Goal: Transaction & Acquisition: Purchase product/service

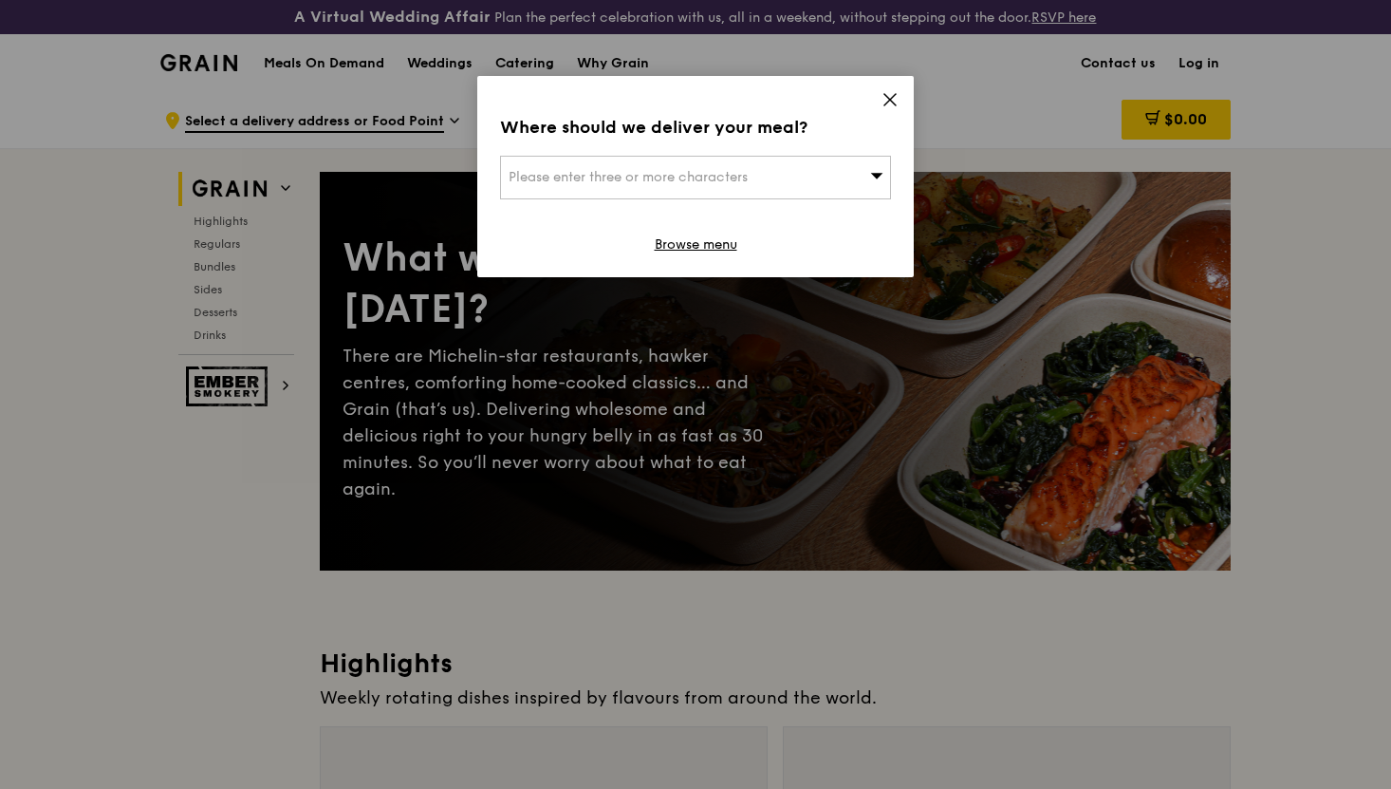
click at [694, 180] on span "Please enter three or more characters" at bounding box center [628, 177] width 239 height 16
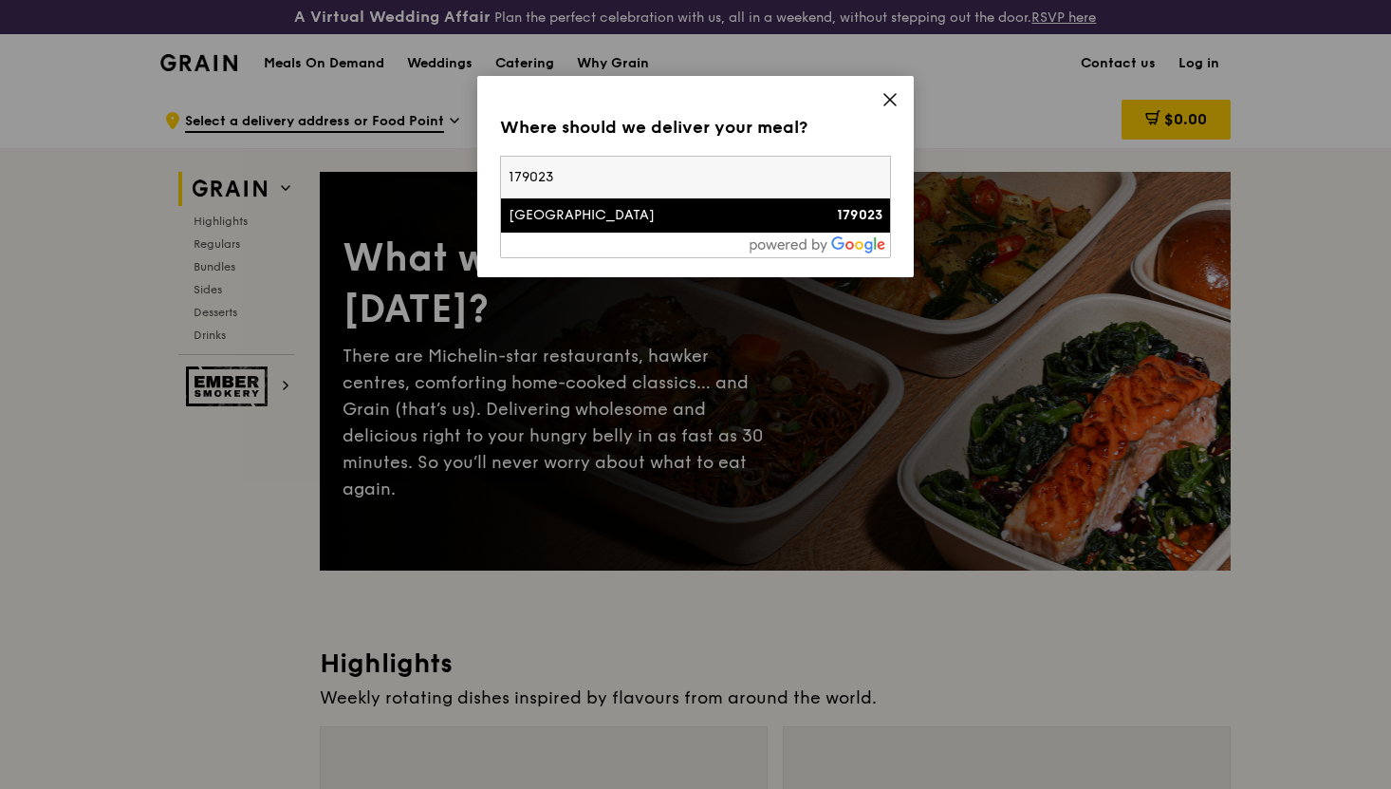
type input "179023"
click at [642, 217] on div "[GEOGRAPHIC_DATA]" at bounding box center [649, 215] width 281 height 19
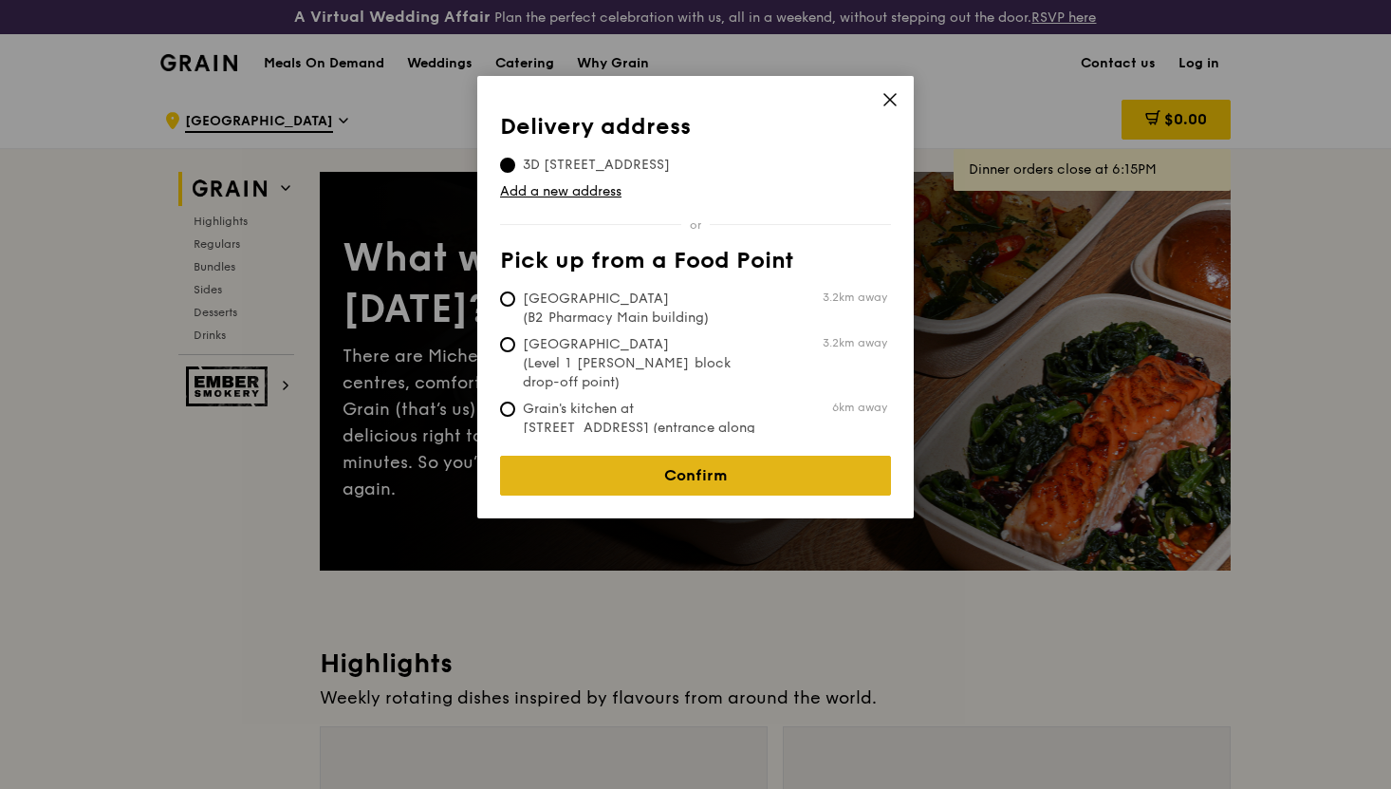
click at [677, 464] on link "Confirm" at bounding box center [695, 476] width 391 height 40
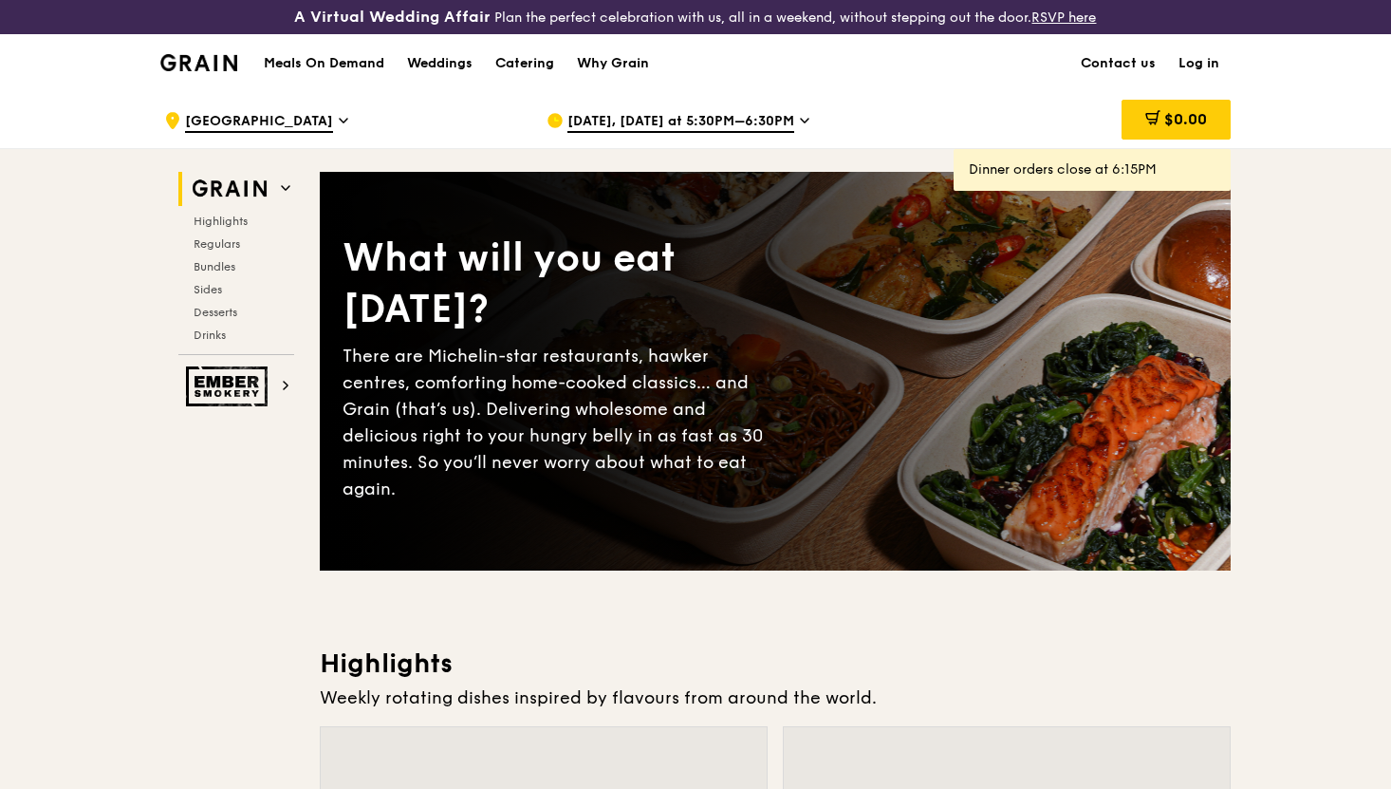
click at [746, 127] on span "[DATE], [DATE] at 5:30PM–6:30PM" at bounding box center [680, 122] width 227 height 21
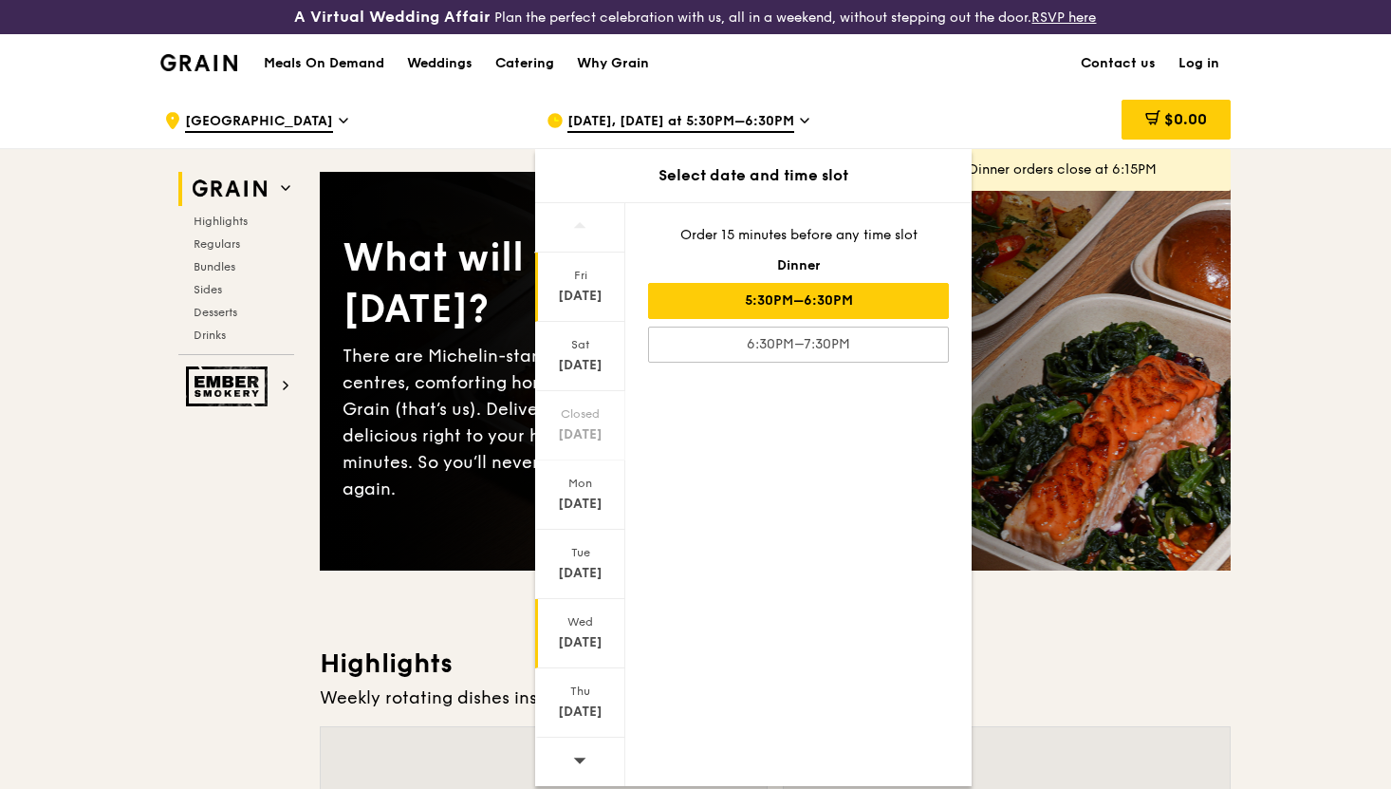
scroll to position [32, 0]
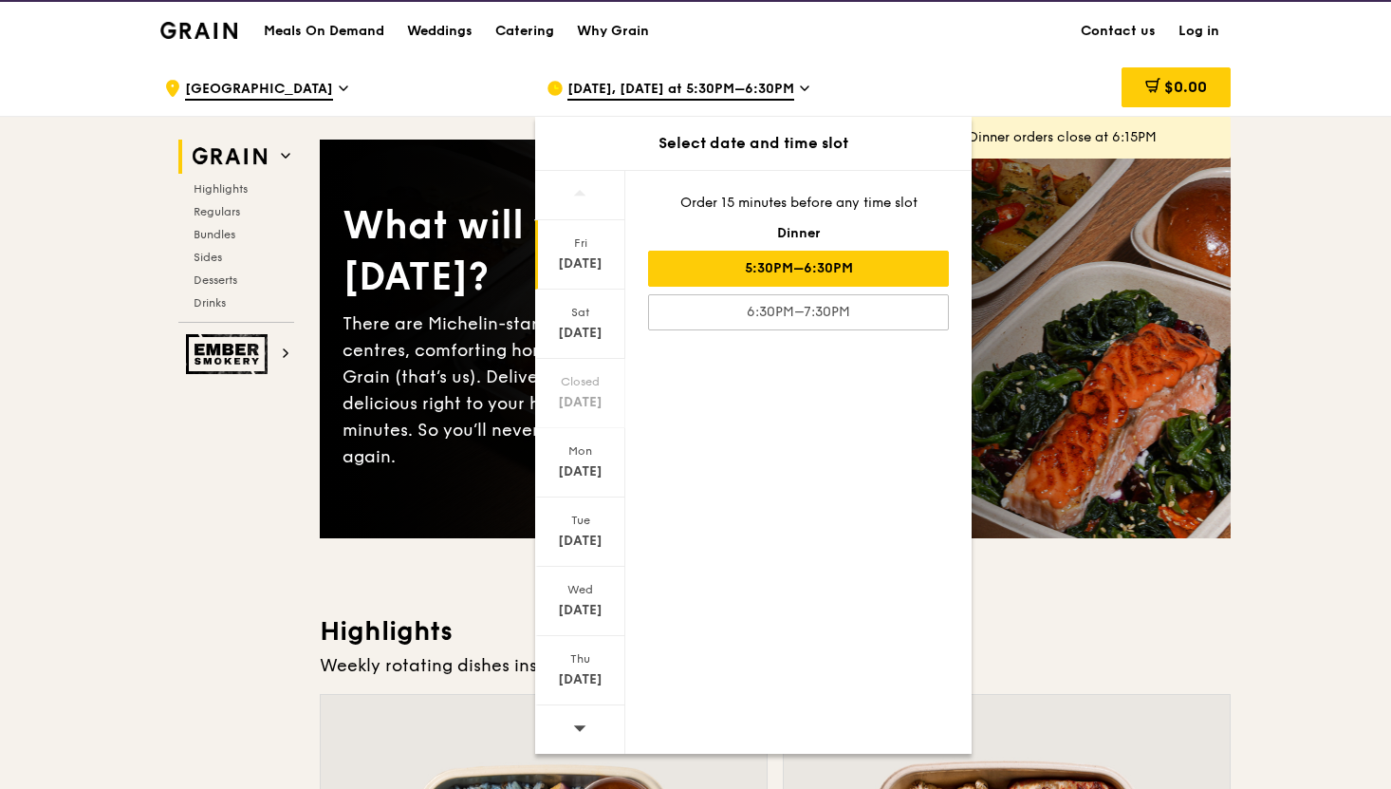
click at [582, 720] on icon at bounding box center [579, 727] width 13 height 14
click at [588, 258] on div "[DATE]" at bounding box center [580, 263] width 84 height 19
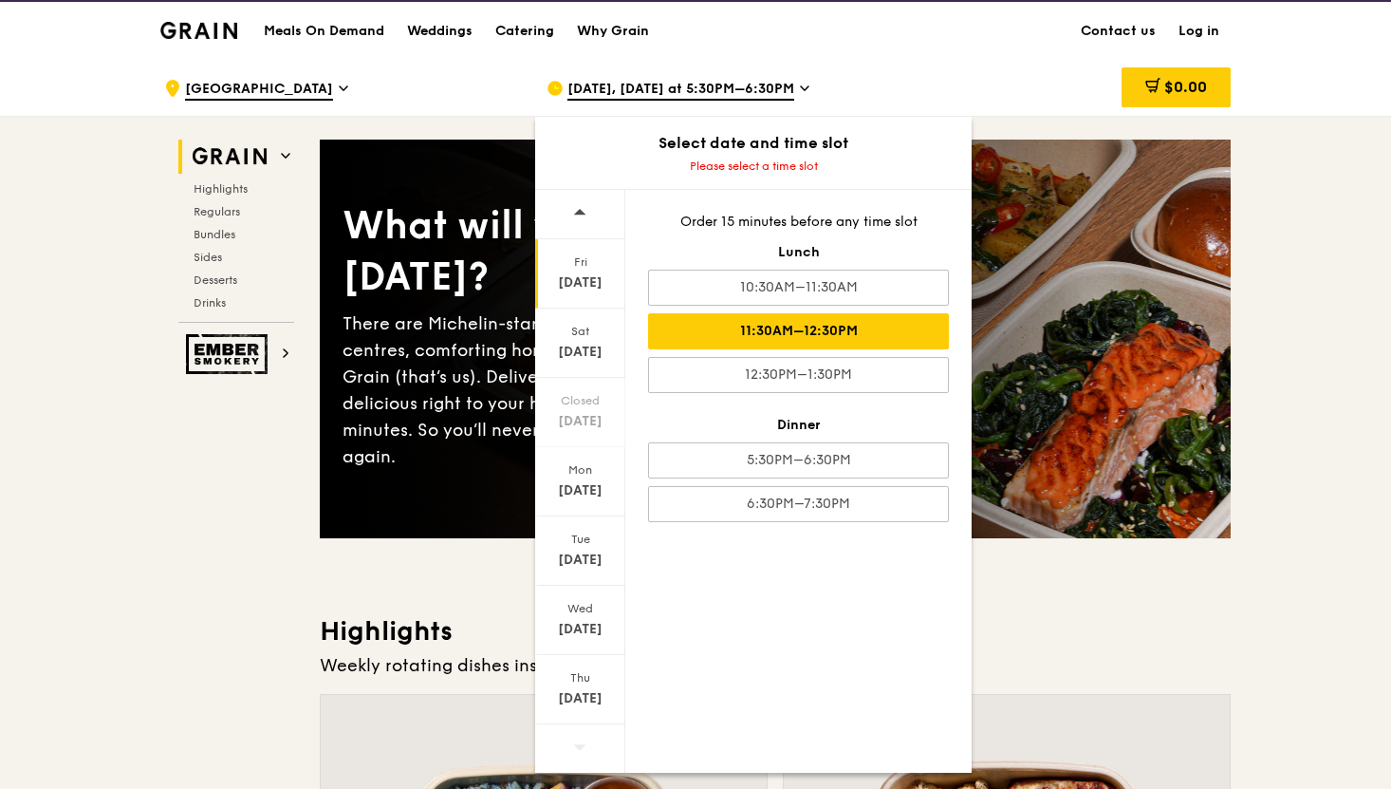
click at [841, 332] on div "11:30AM–12:30PM" at bounding box center [798, 331] width 301 height 36
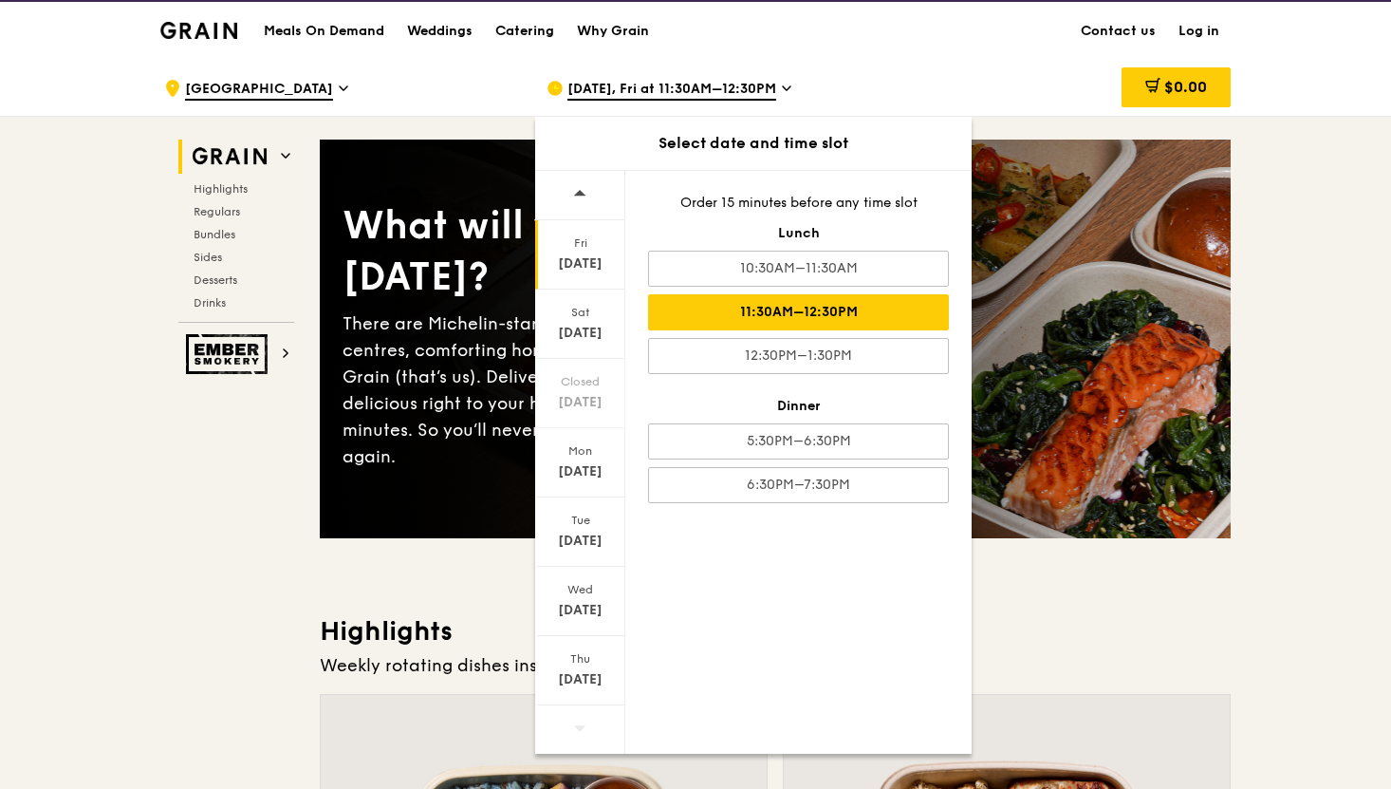
click at [790, 309] on div "11:30AM–12:30PM" at bounding box center [798, 312] width 301 height 36
click at [1202, 663] on div "Weekly rotating dishes inspired by flavours from around the world." at bounding box center [775, 665] width 911 height 27
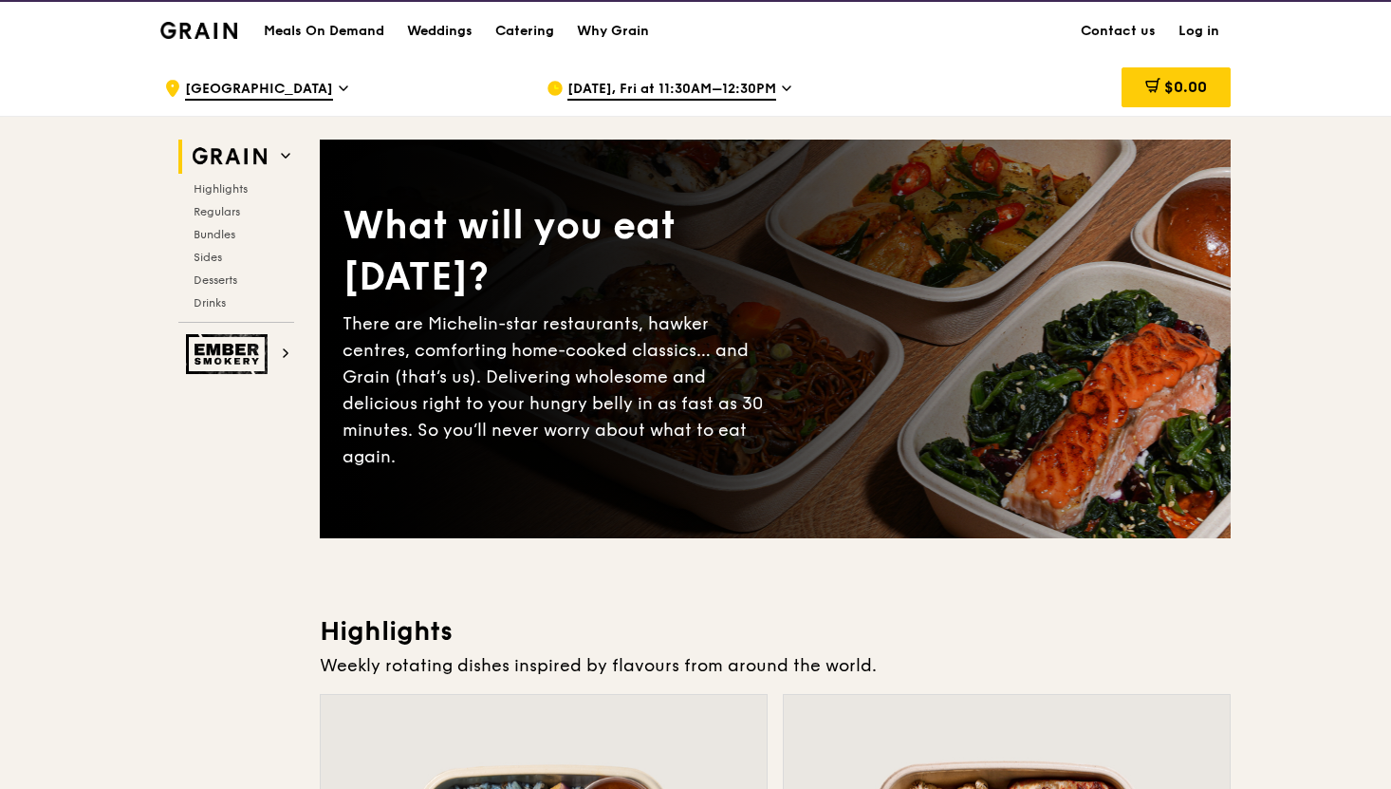
click at [281, 155] on icon at bounding box center [285, 155] width 9 height 9
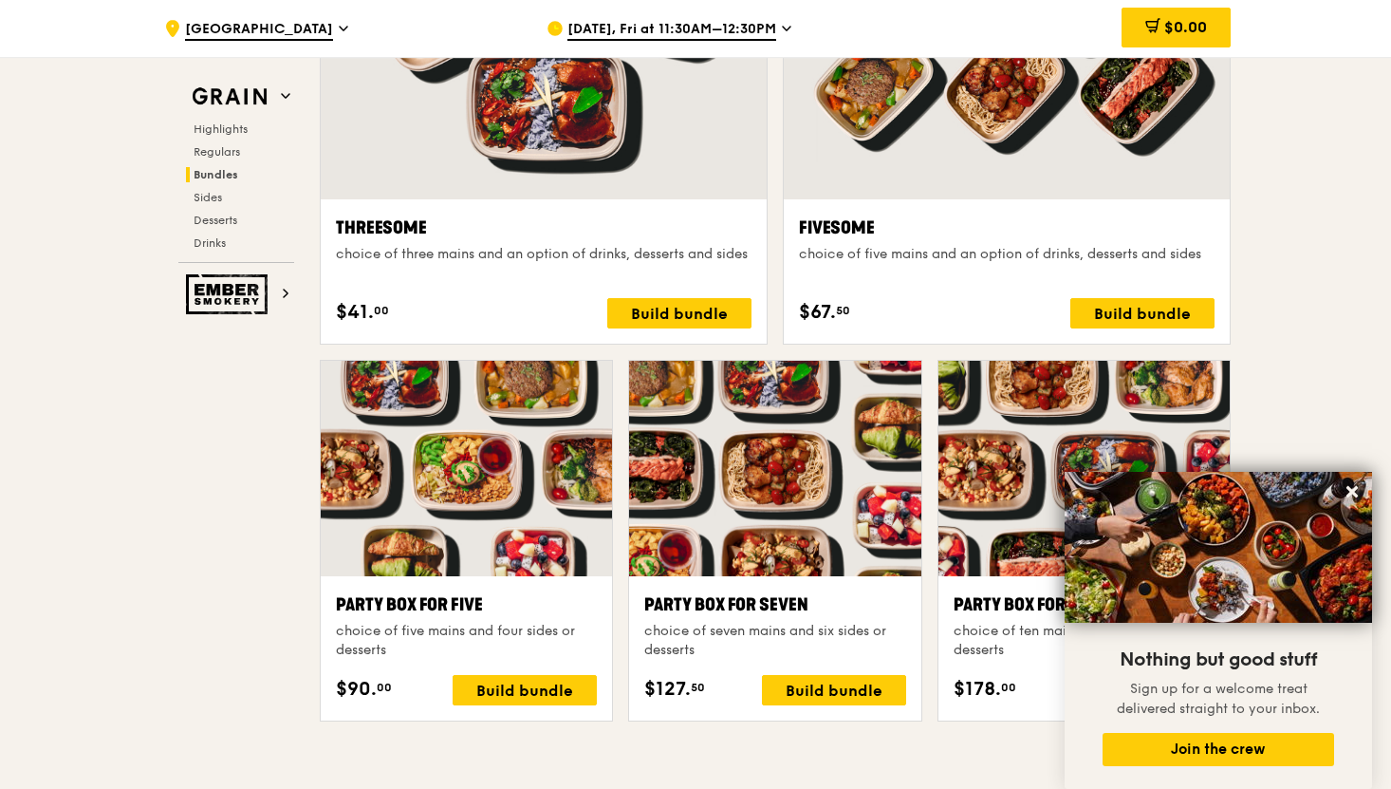
scroll to position [3468, 0]
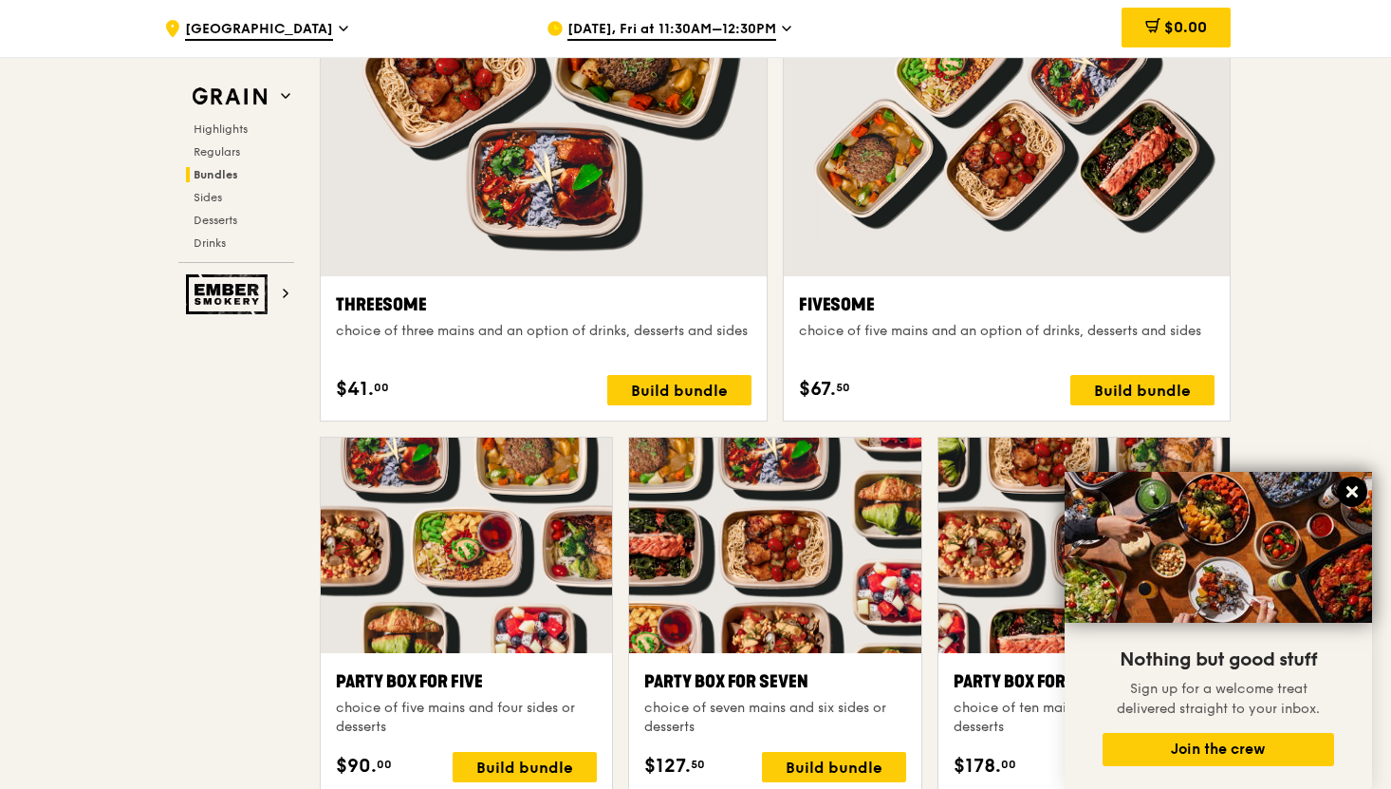
click at [1350, 491] on icon at bounding box center [1352, 491] width 11 height 11
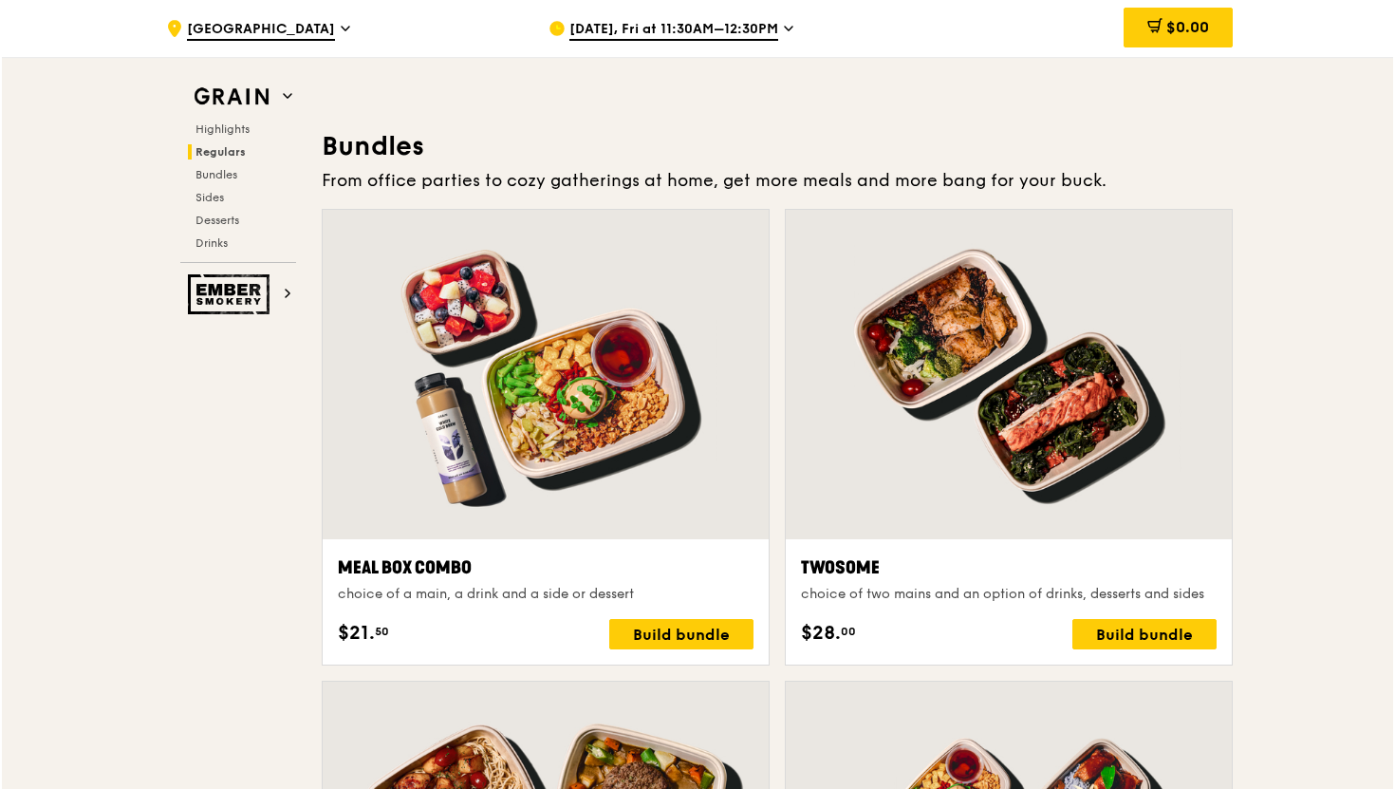
scroll to position [2718, 0]
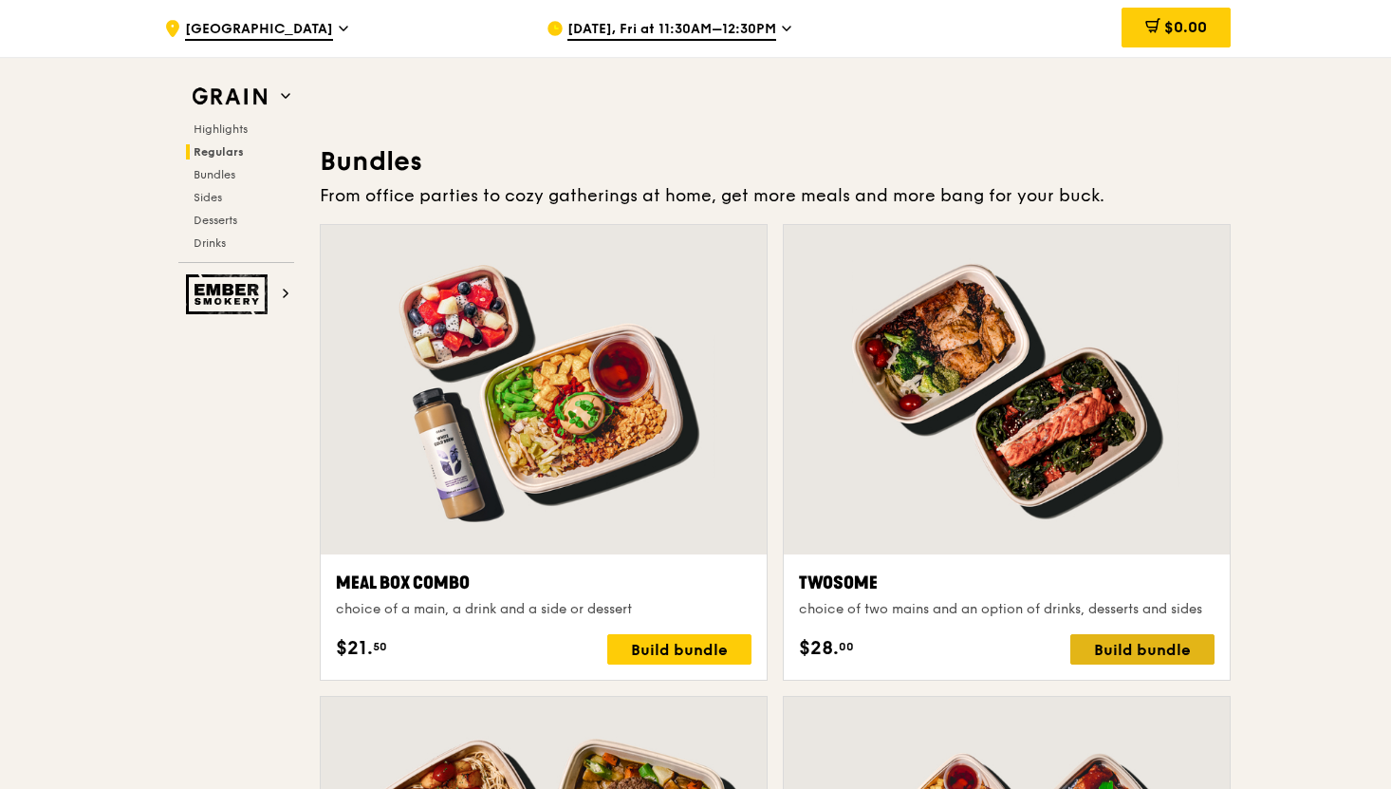
click at [1126, 656] on div "Build bundle" at bounding box center [1142, 649] width 144 height 30
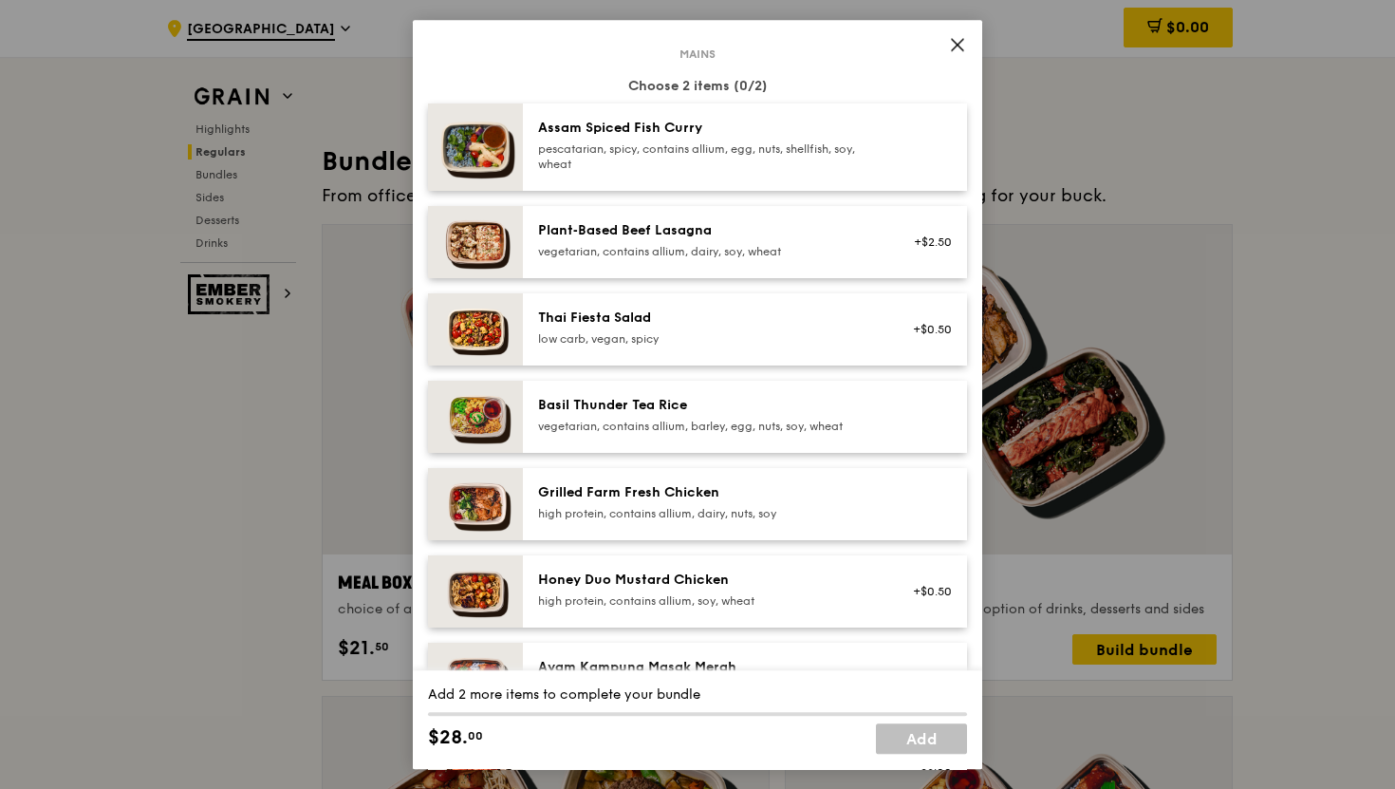
scroll to position [105, 0]
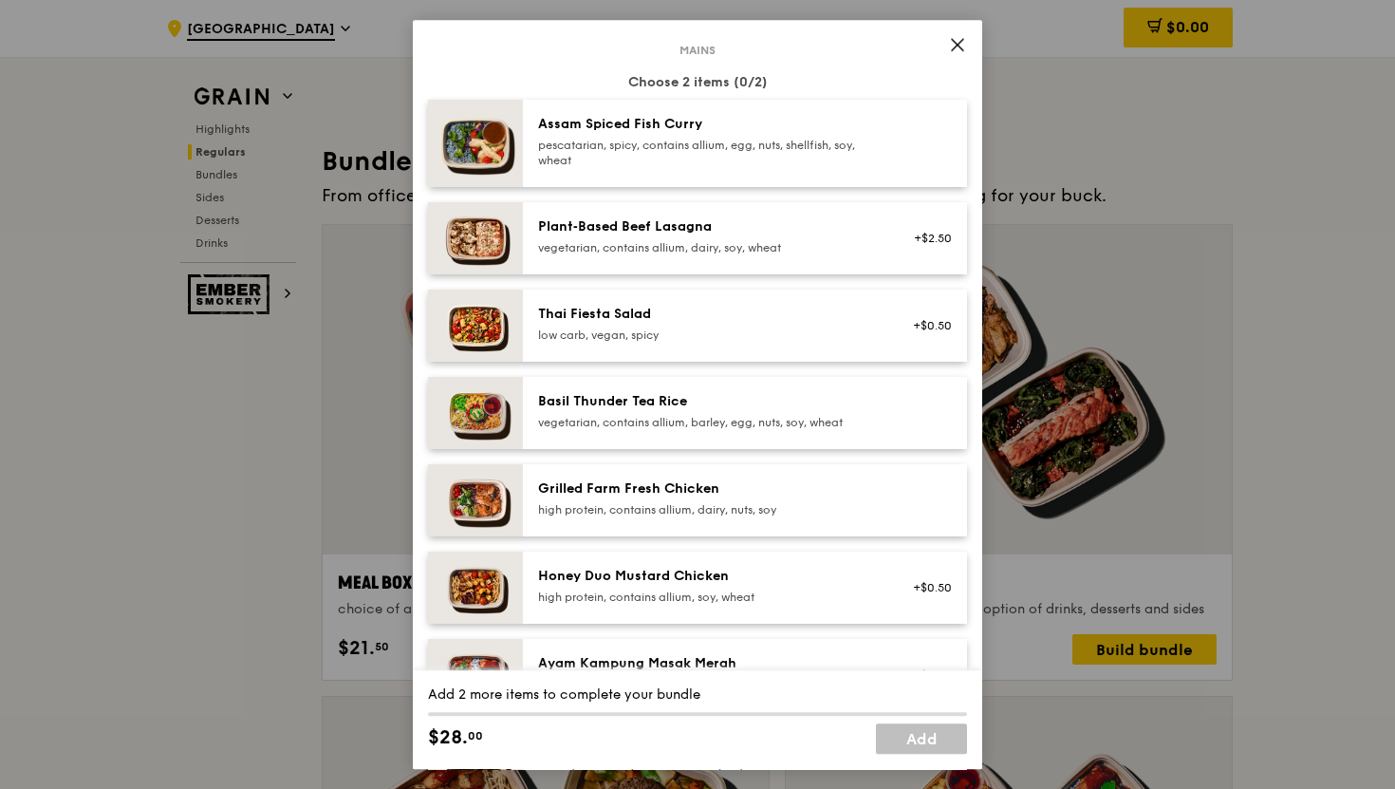
click at [576, 493] on div "Grilled Farm Fresh Chicken" at bounding box center [708, 488] width 341 height 19
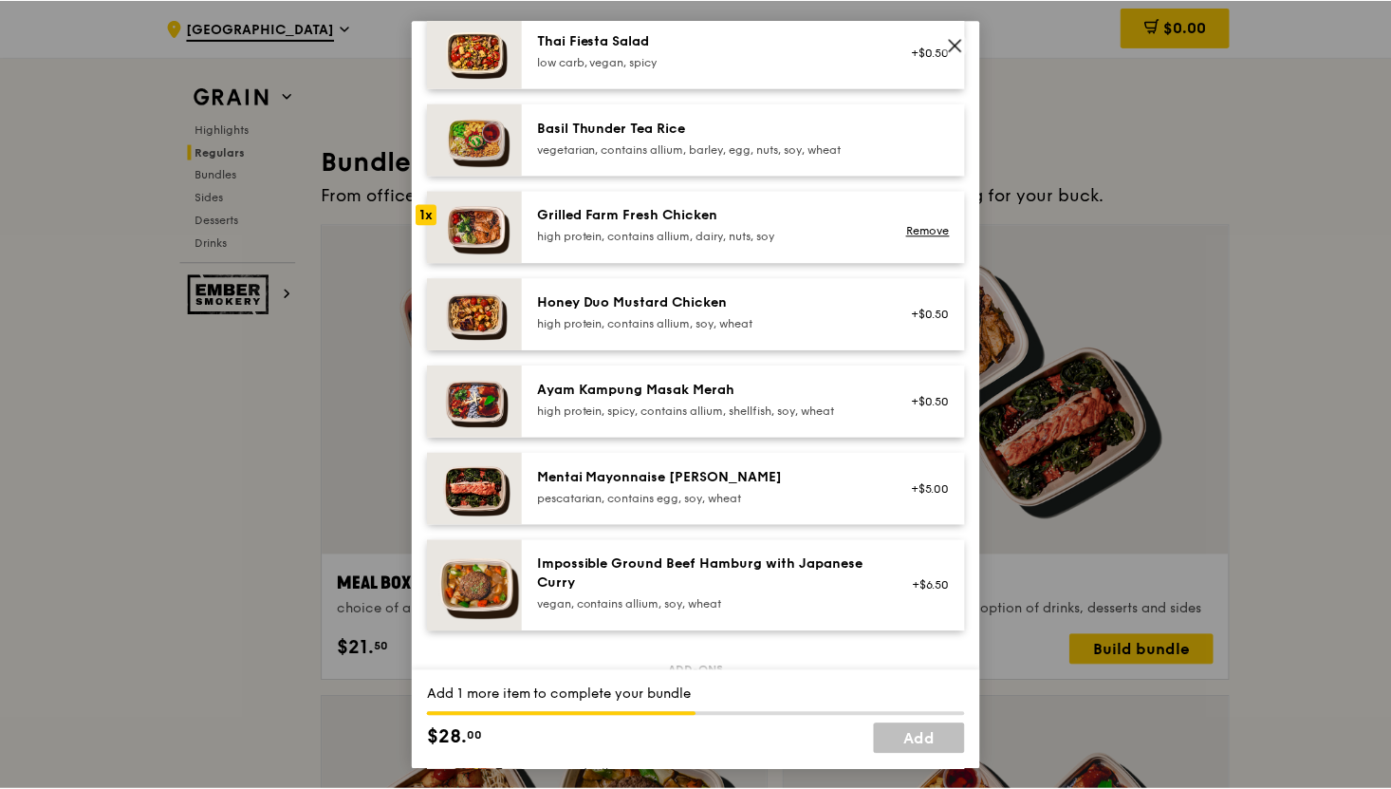
scroll to position [351, 0]
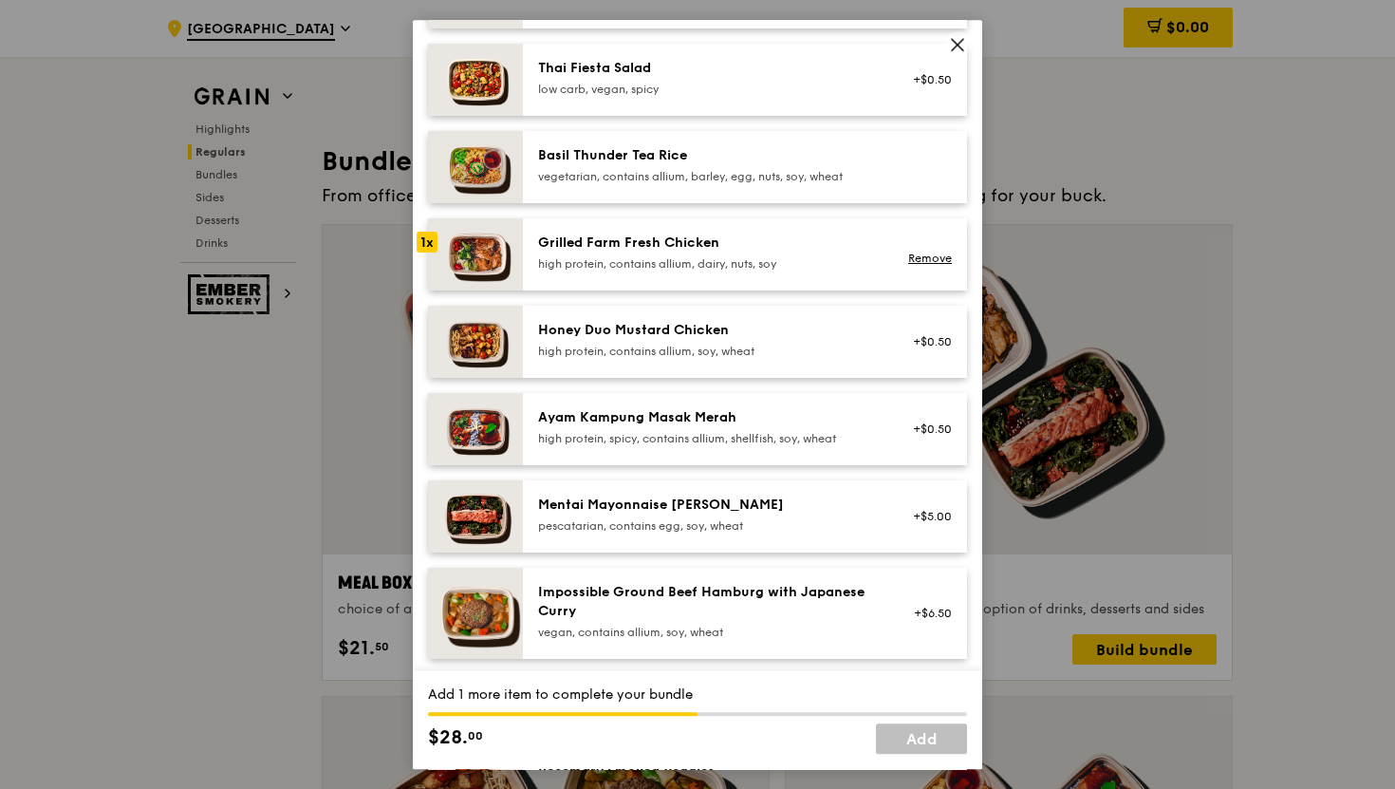
click at [631, 268] on div "high protein, contains allium, dairy, nuts, soy" at bounding box center [708, 263] width 341 height 15
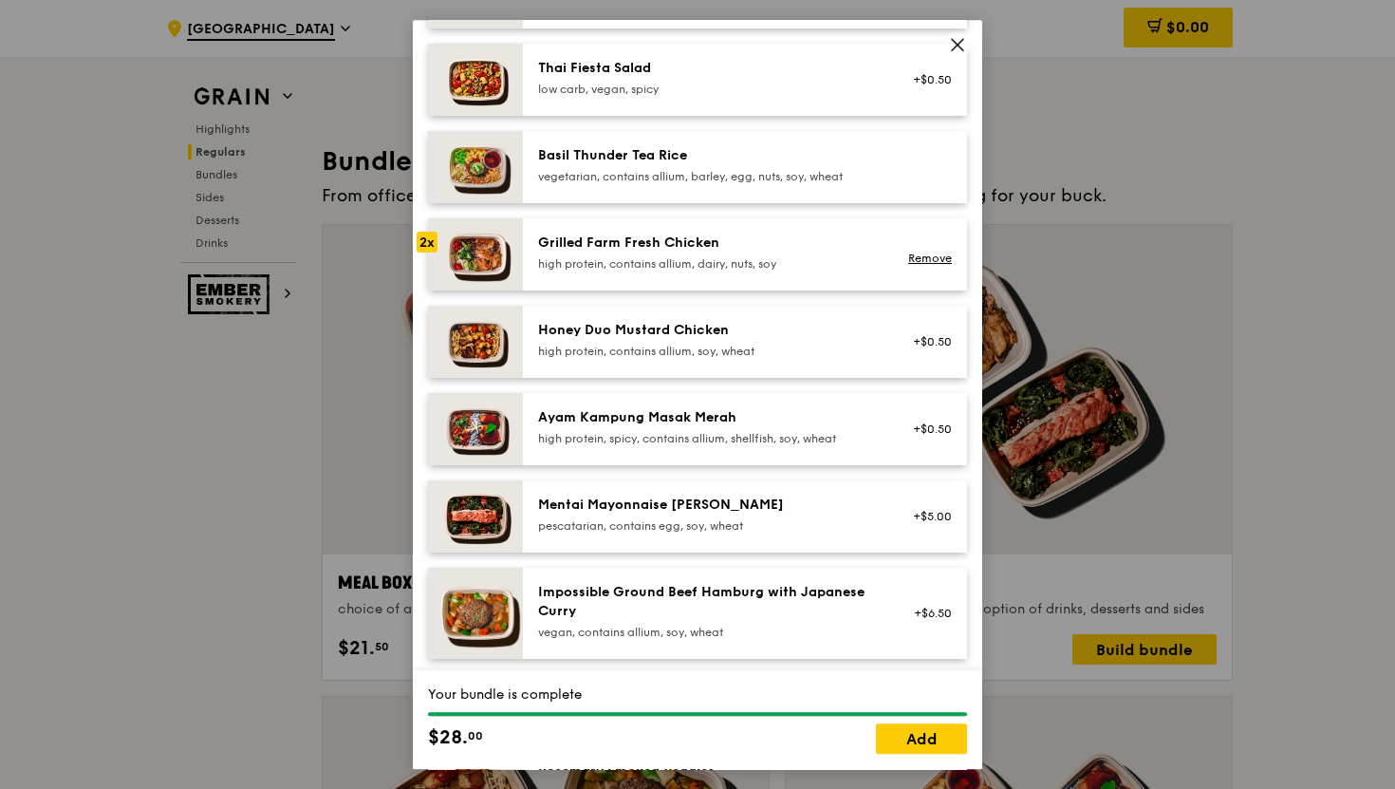
click at [956, 45] on icon at bounding box center [957, 44] width 11 height 11
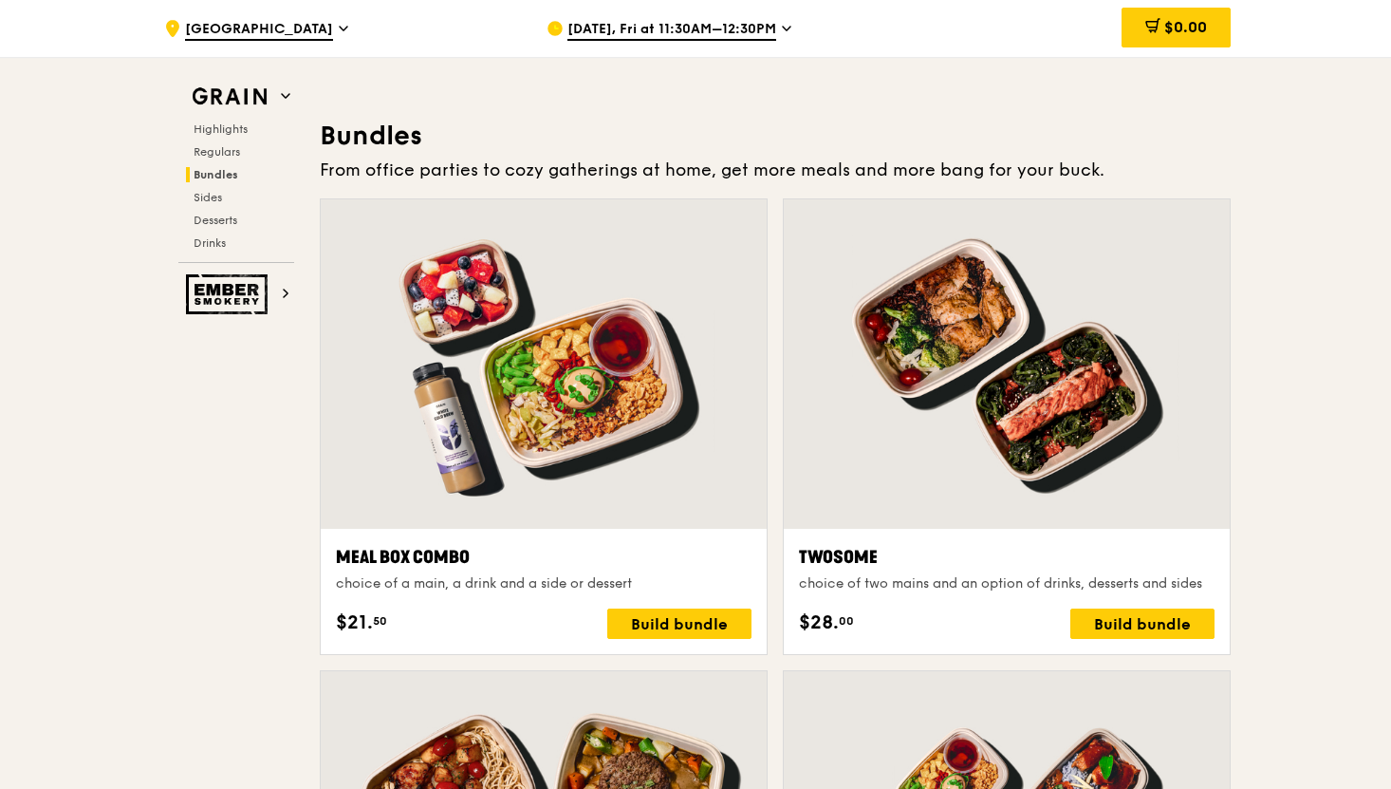
scroll to position [2818, 0]
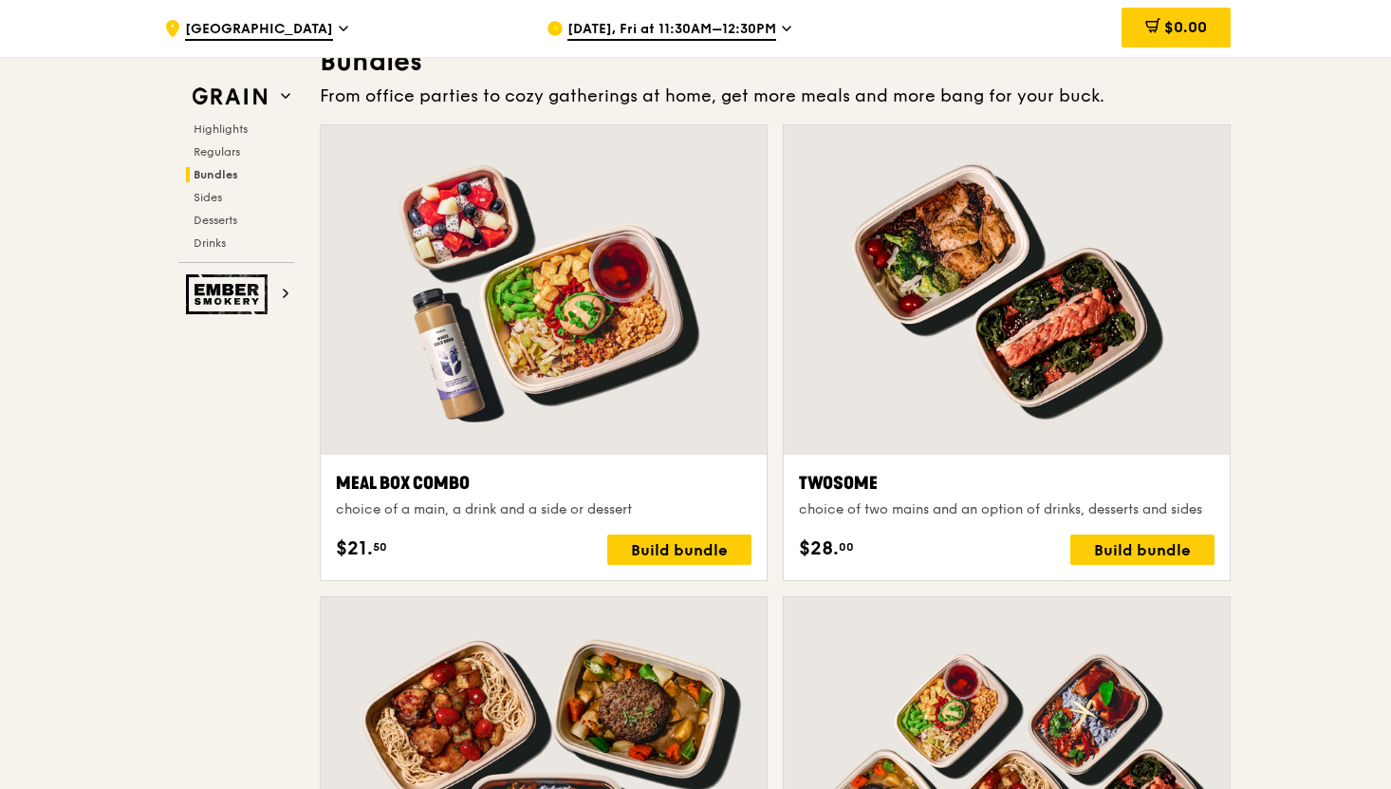
click at [1047, 377] on div at bounding box center [1007, 289] width 446 height 329
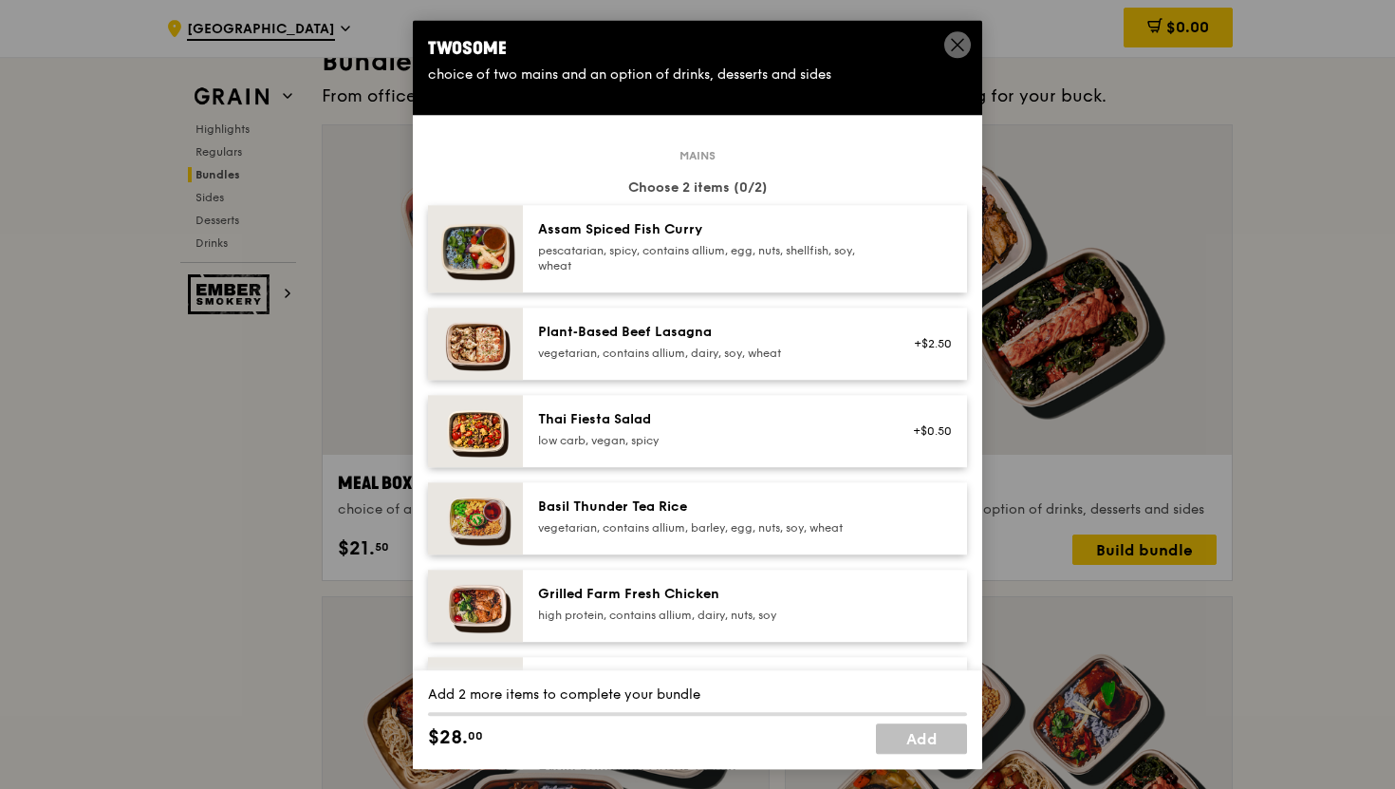
click at [645, 616] on div "high protein, contains allium, dairy, nuts, soy" at bounding box center [708, 614] width 341 height 15
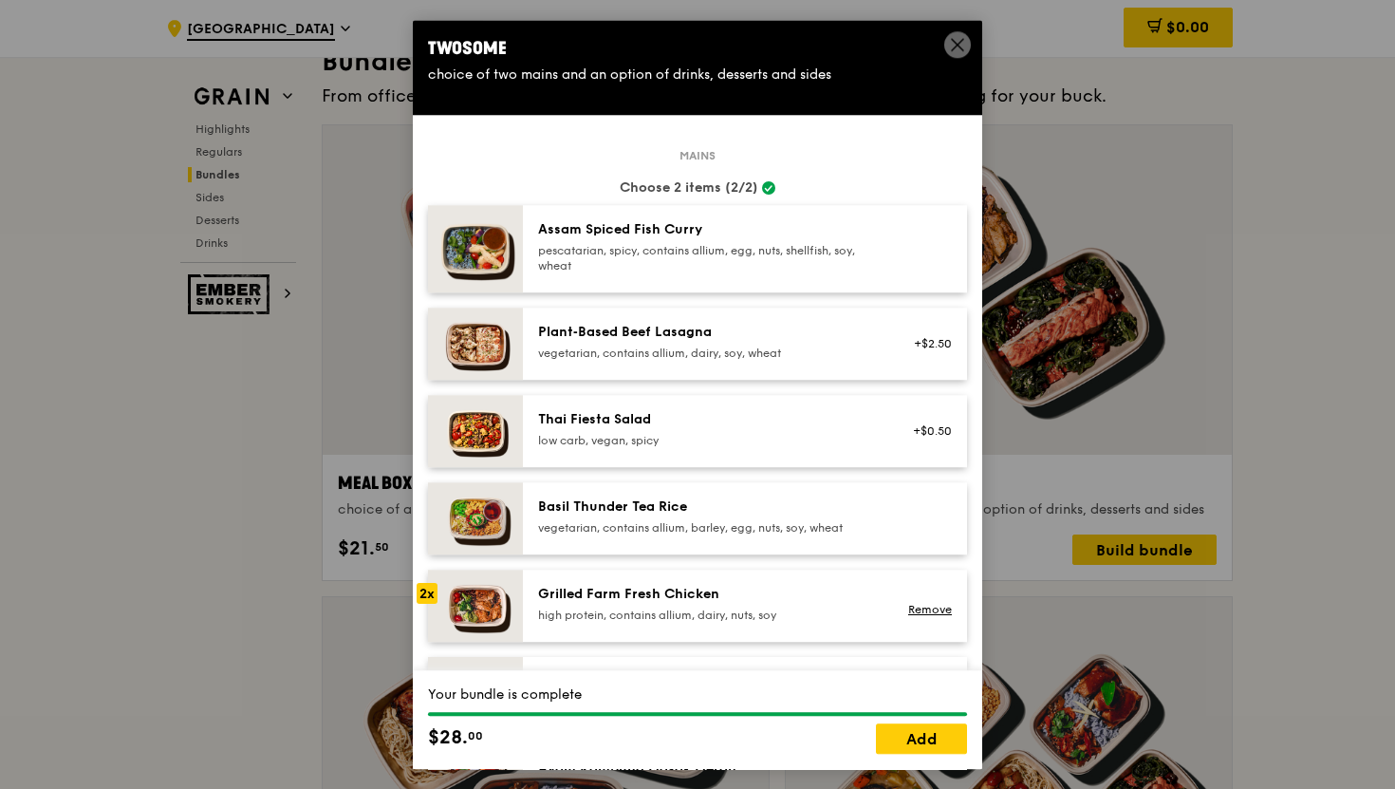
click at [728, 610] on div "high protein, contains allium, dairy, nuts, soy" at bounding box center [708, 614] width 341 height 15
click at [964, 51] on icon at bounding box center [957, 44] width 17 height 17
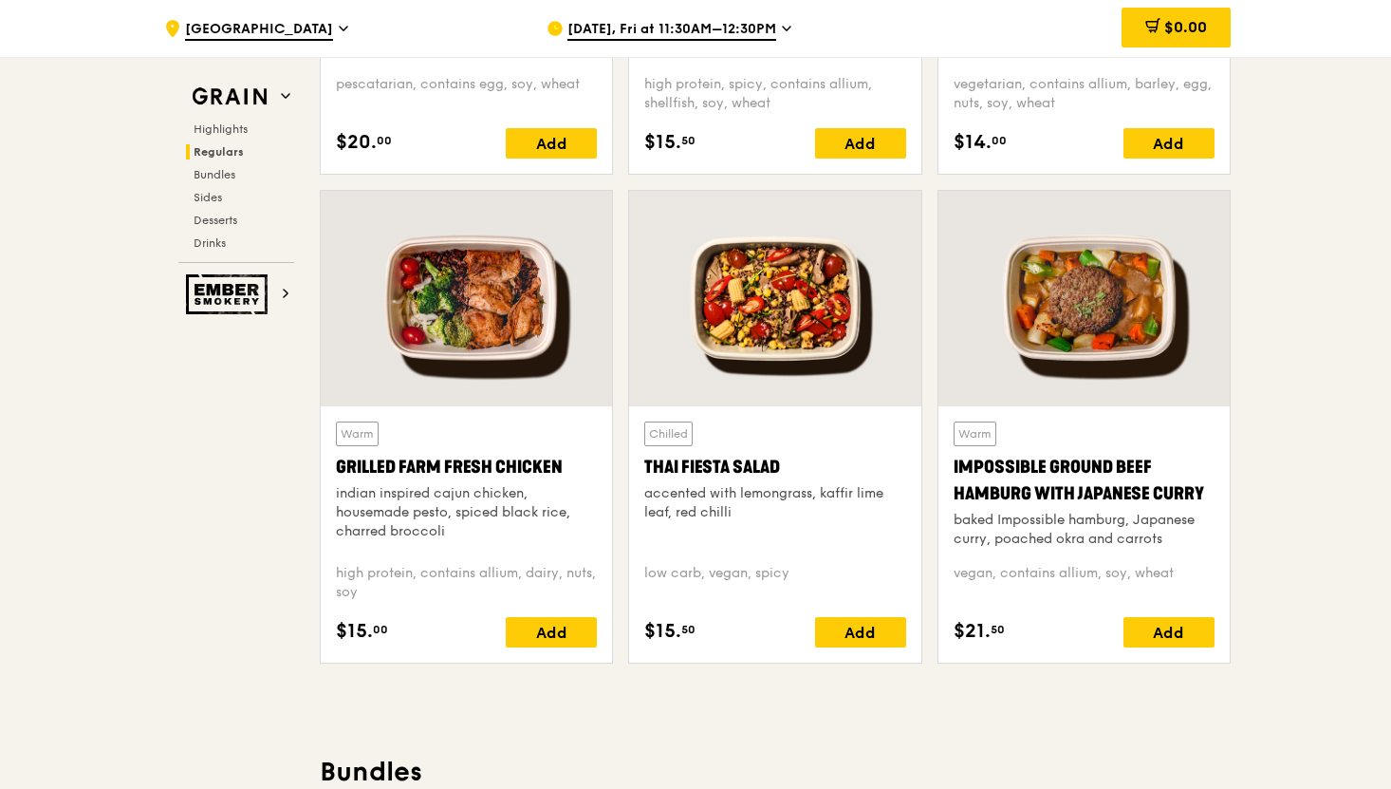
scroll to position [2093, 0]
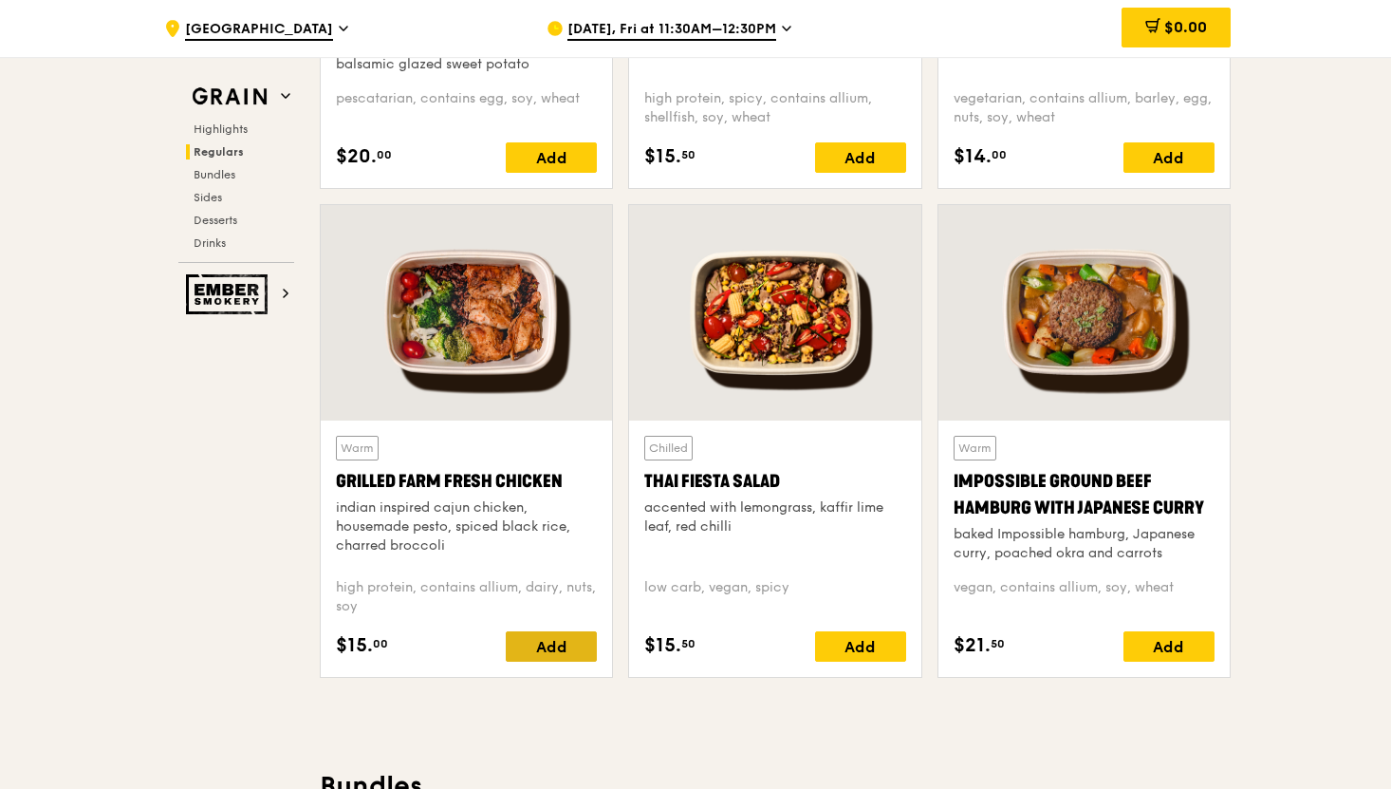
click at [544, 654] on div "Add" at bounding box center [551, 646] width 91 height 30
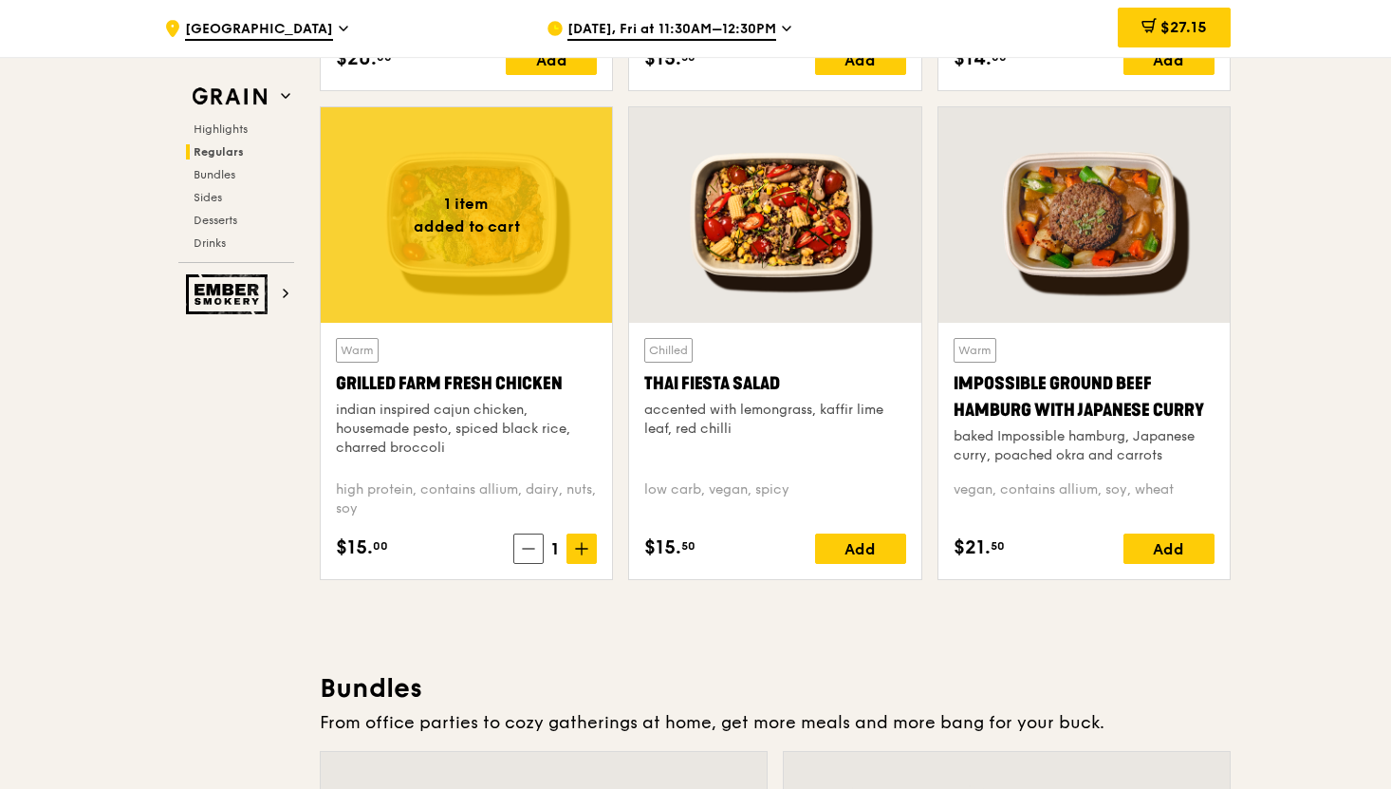
scroll to position [2255, 0]
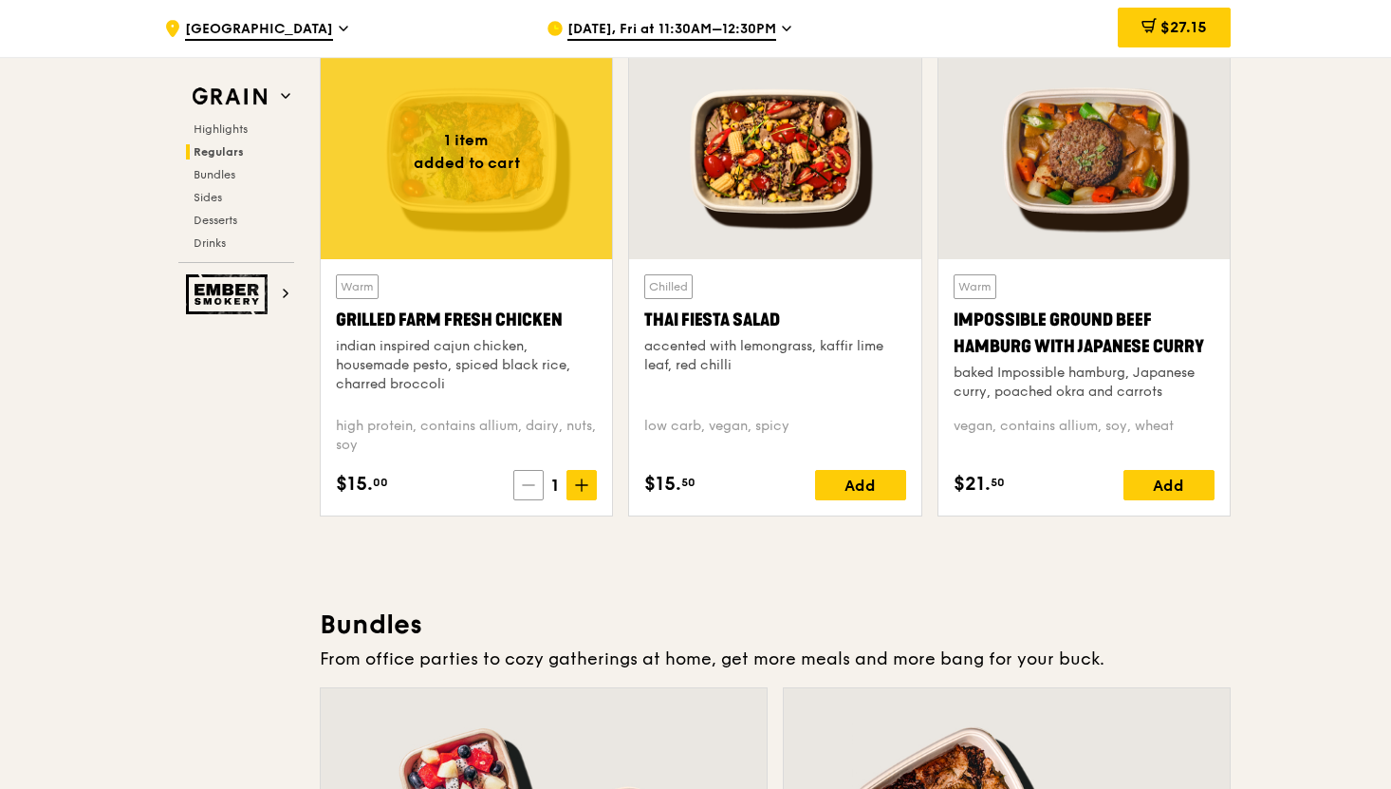
click at [519, 489] on span at bounding box center [528, 485] width 30 height 30
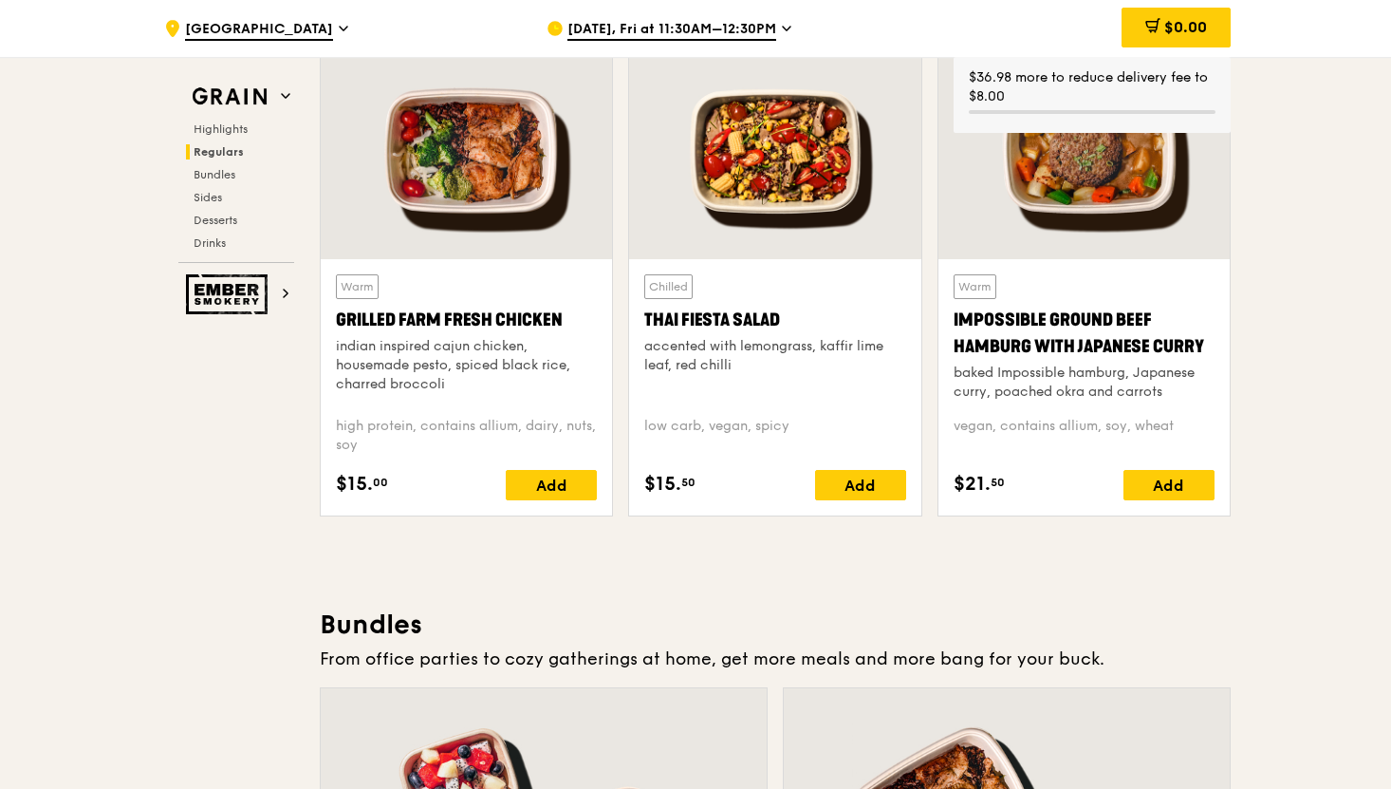
click at [498, 213] on div at bounding box center [466, 151] width 291 height 215
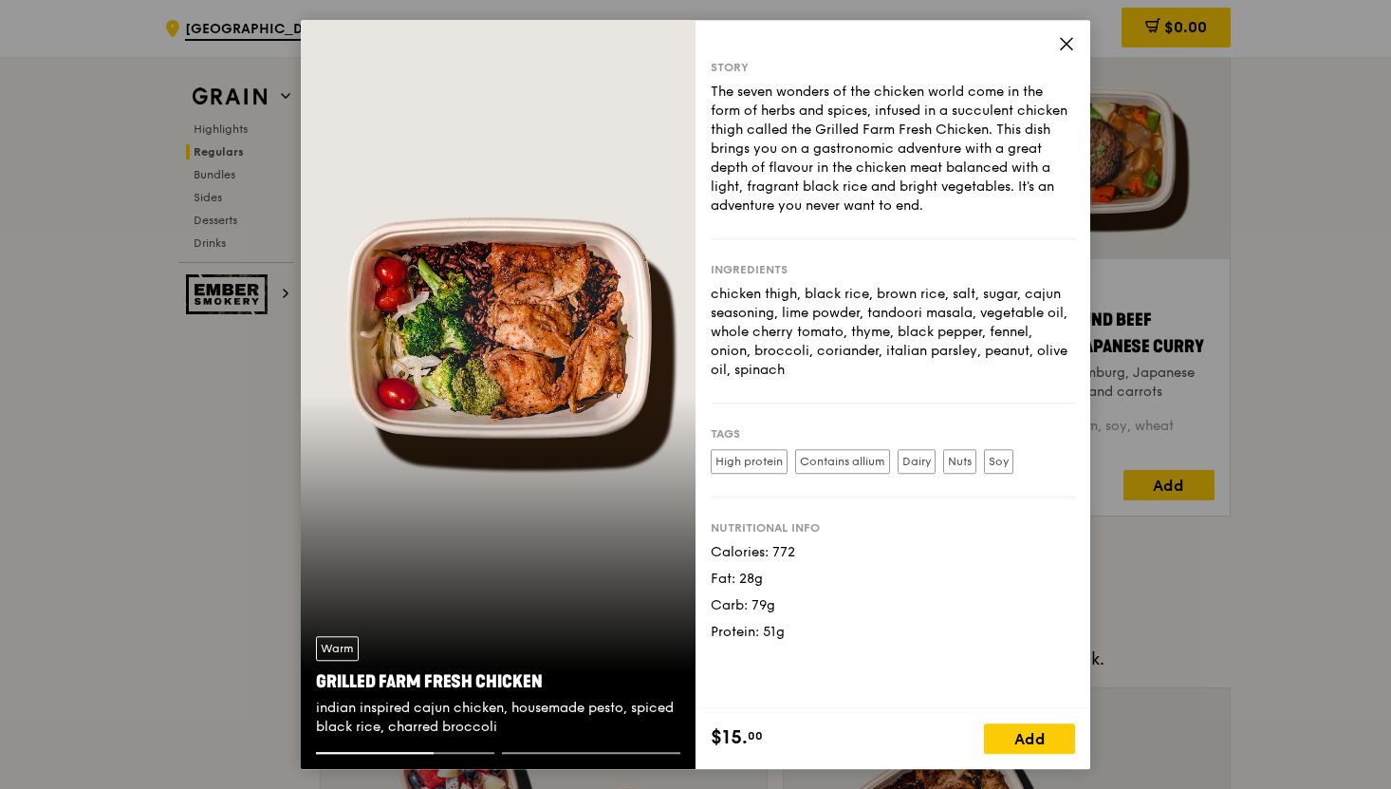
click at [1069, 40] on icon at bounding box center [1066, 43] width 11 height 11
